Goal: Find contact information: Find contact information

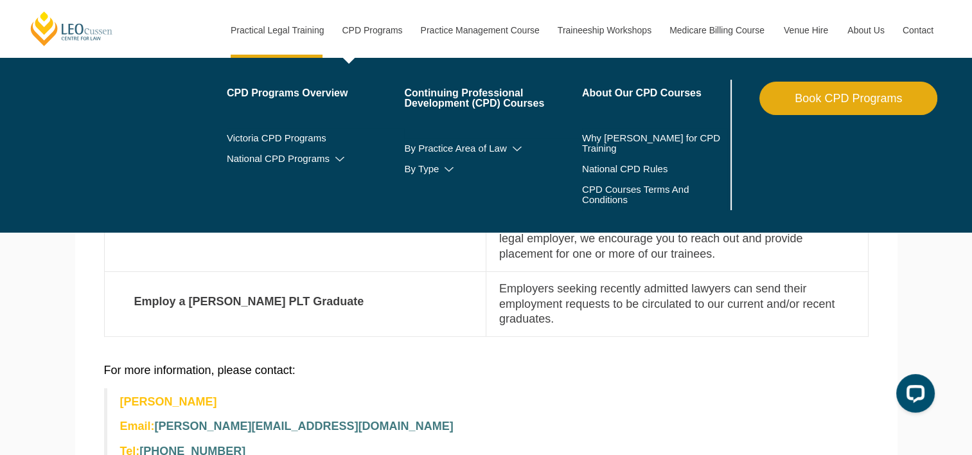
scroll to position [578, 0]
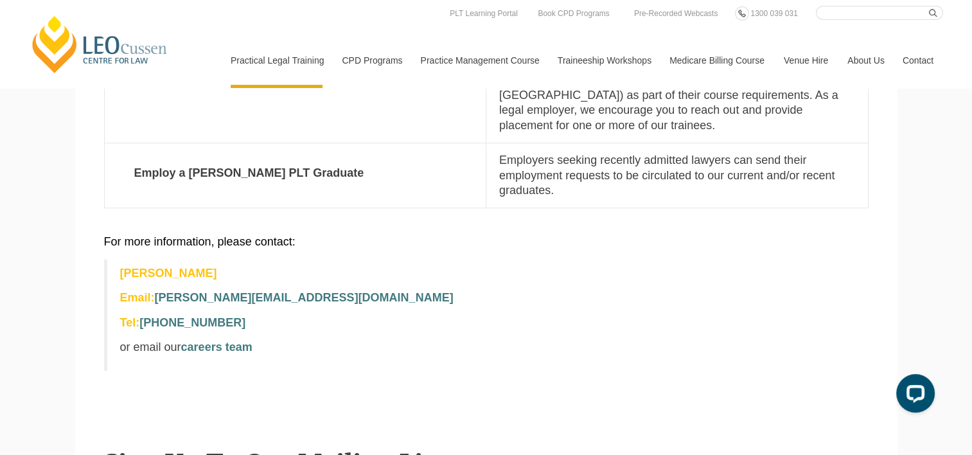
click at [402, 340] on p "or email our careers team" at bounding box center [488, 347] width 736 height 15
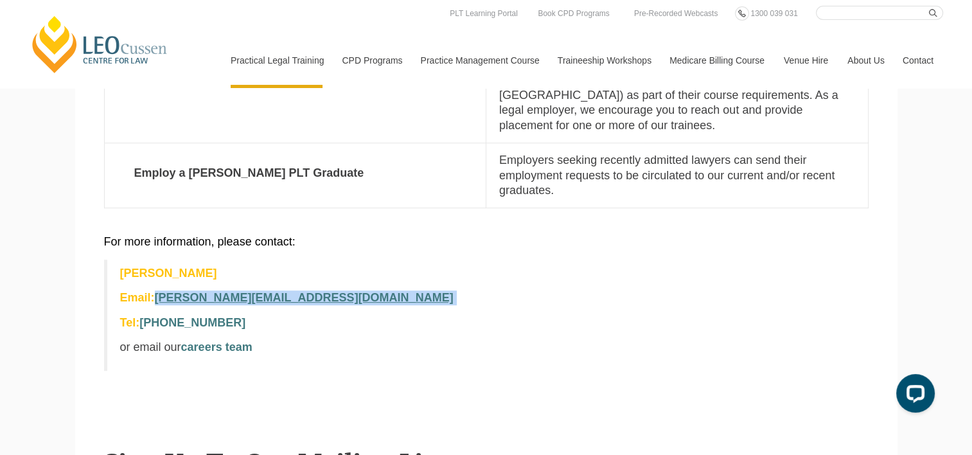
drag, startPoint x: 367, startPoint y: 283, endPoint x: 159, endPoint y: 287, distance: 208.2
click at [159, 290] on p "Email: [PERSON_NAME][EMAIL_ADDRESS][DOMAIN_NAME]" at bounding box center [488, 297] width 736 height 15
copy strong "[PERSON_NAME][EMAIL_ADDRESS][DOMAIN_NAME]"
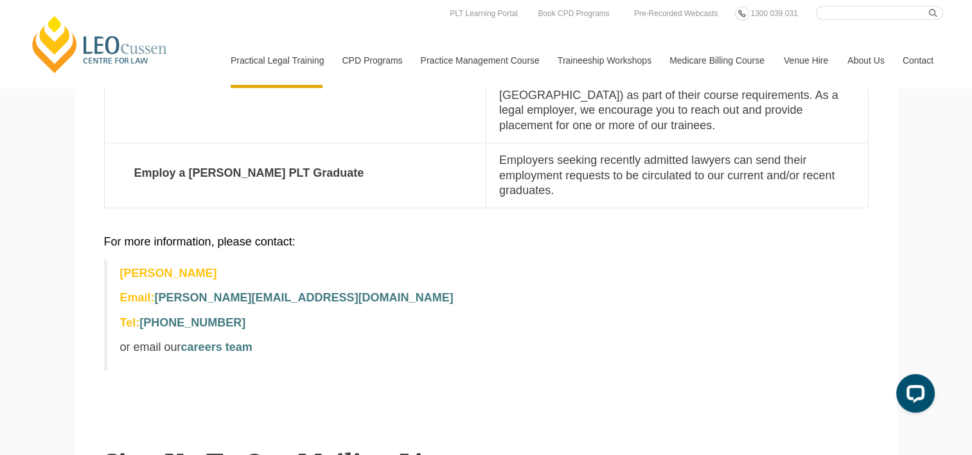
click at [522, 266] on p "[PERSON_NAME]" at bounding box center [488, 273] width 736 height 15
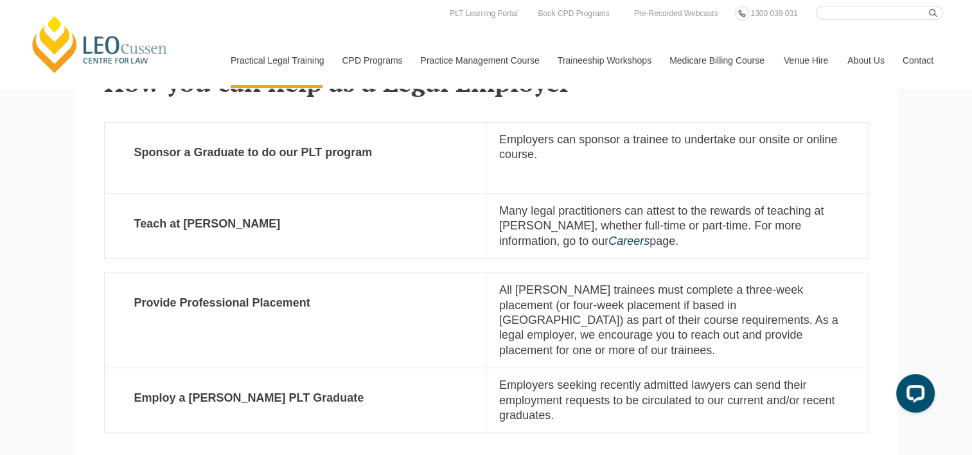
scroll to position [321, 0]
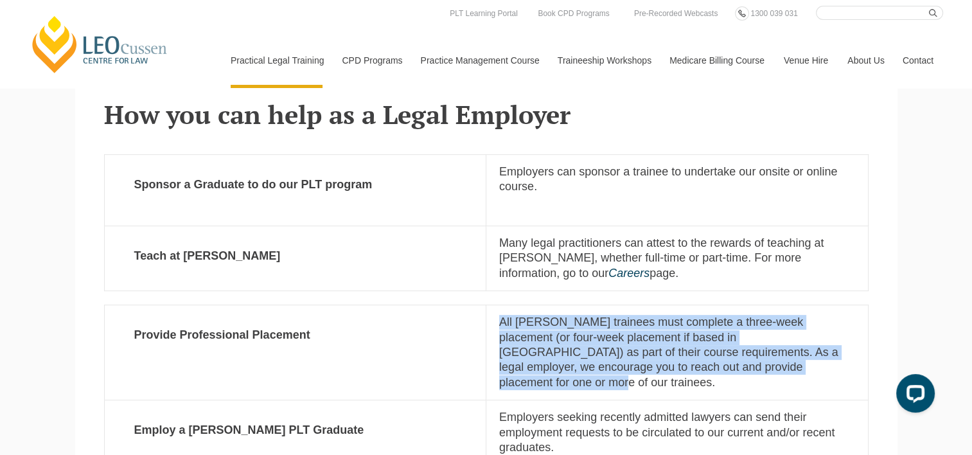
drag, startPoint x: 804, startPoint y: 372, endPoint x: 480, endPoint y: 331, distance: 327.0
click at [480, 331] on tr "Provide Professional Placement All [PERSON_NAME] trainees must complete a three…" at bounding box center [486, 352] width 764 height 95
copy tr "All [PERSON_NAME] trainees must complete a three-week placement (or four-week p…"
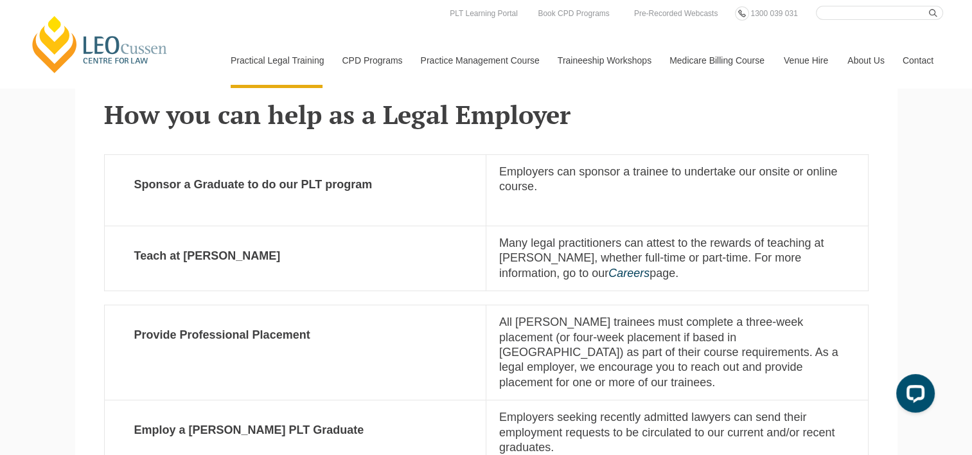
click at [267, 333] on strong "Provide Professional Placement" at bounding box center [296, 335] width 356 height 40
drag, startPoint x: 267, startPoint y: 333, endPoint x: 450, endPoint y: 218, distance: 215.3
click at [267, 333] on strong "Provide Professional Placement" at bounding box center [296, 335] width 356 height 40
copy tr "Provide Professional Placement"
